Goal: Obtain resource: Obtain resource

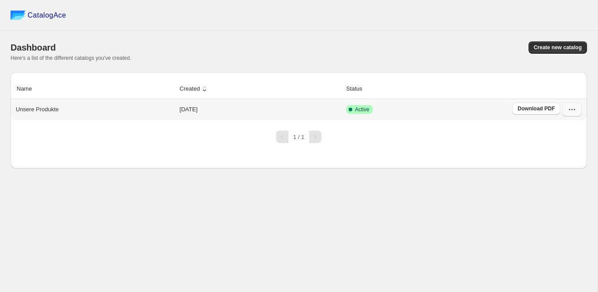
click at [580, 111] on button "button" at bounding box center [571, 109] width 19 height 14
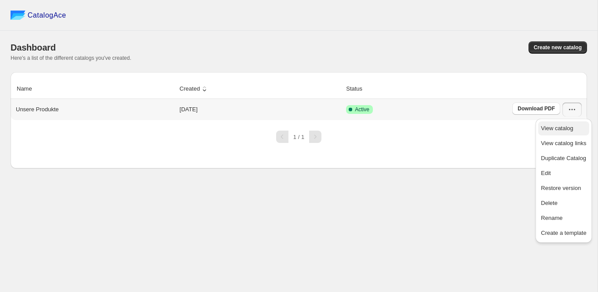
click at [573, 131] on span "View catalog" at bounding box center [557, 128] width 32 height 7
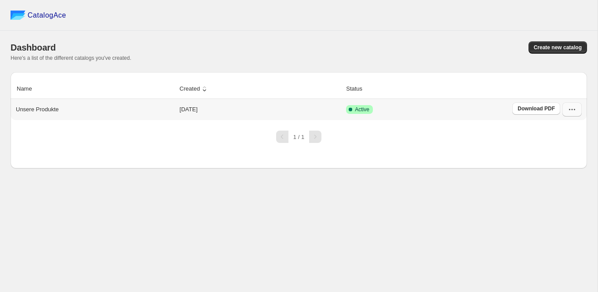
click at [577, 110] on button "button" at bounding box center [571, 109] width 19 height 14
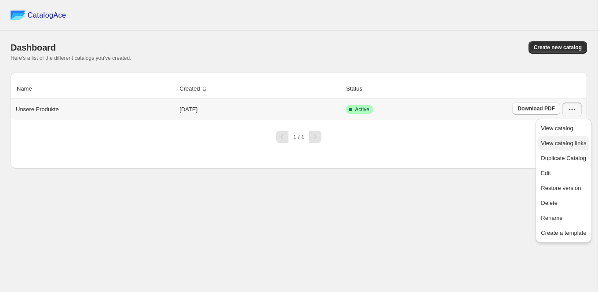
click at [566, 147] on button "View catalog links" at bounding box center [563, 143] width 51 height 14
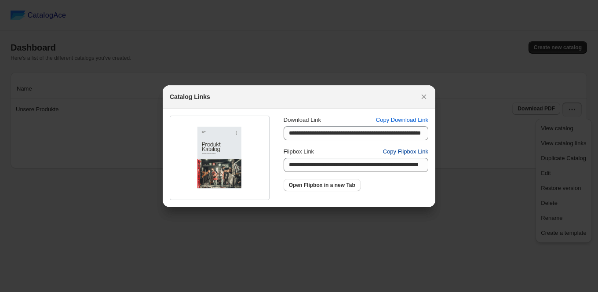
click at [403, 153] on span "Copy Flipbox Link" at bounding box center [405, 151] width 45 height 9
